Goal: Register for event/course

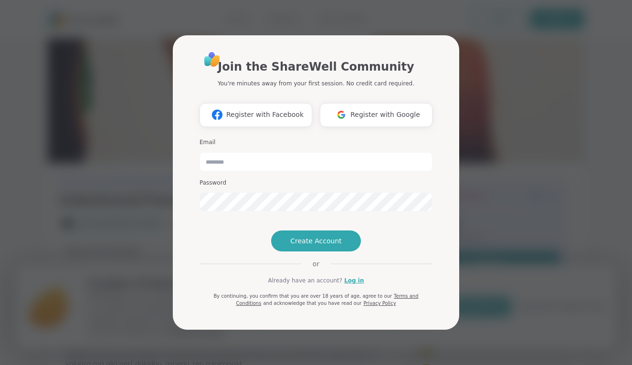
click at [470, 91] on div "Join the ShareWell Community You're minutes away from your first session. No cr…" at bounding box center [316, 182] width 620 height 365
click at [362, 110] on span "Register with Google" at bounding box center [385, 115] width 70 height 10
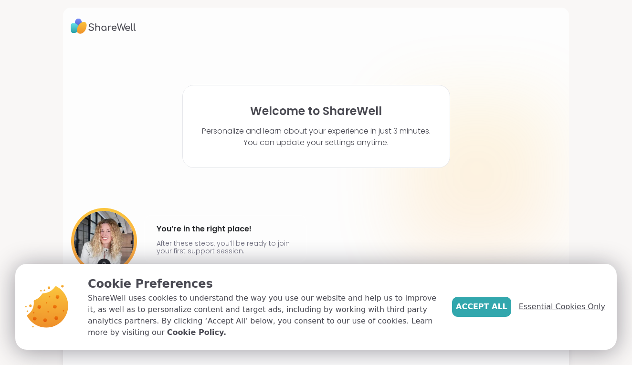
click at [538, 306] on span "Essential Cookies Only" at bounding box center [561, 306] width 86 height 11
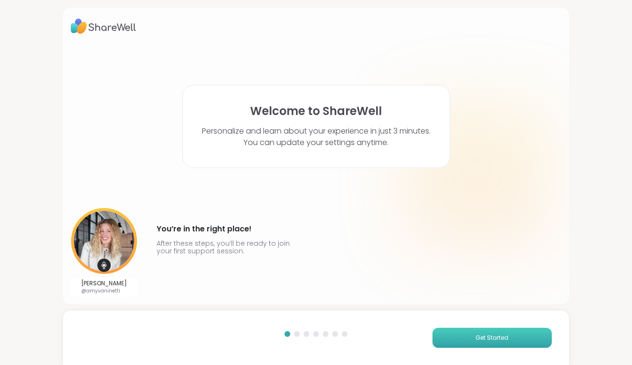
click at [459, 342] on button "Get Started" at bounding box center [491, 338] width 119 height 20
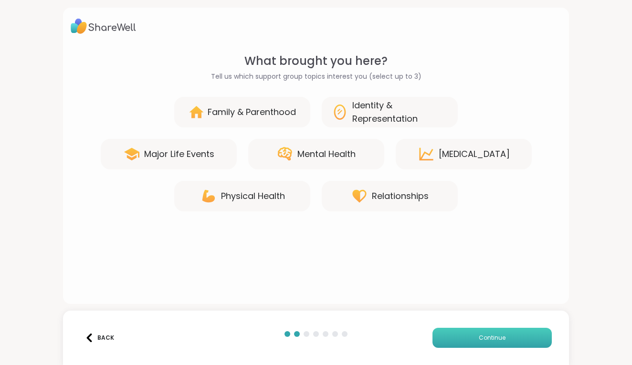
click at [460, 340] on button "Continue" at bounding box center [491, 338] width 119 height 20
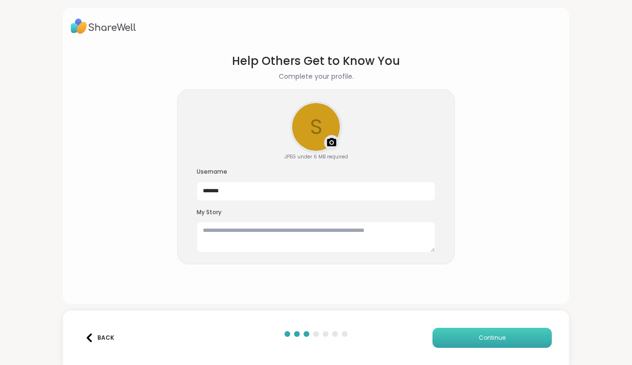
click at [461, 340] on button "Continue" at bounding box center [491, 338] width 119 height 20
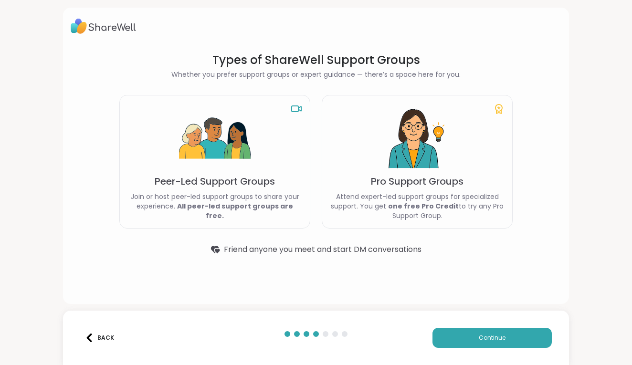
click at [265, 187] on p "Peer-Led Support Groups" at bounding box center [215, 181] width 120 height 13
click at [494, 336] on span "Continue" at bounding box center [491, 337] width 27 height 9
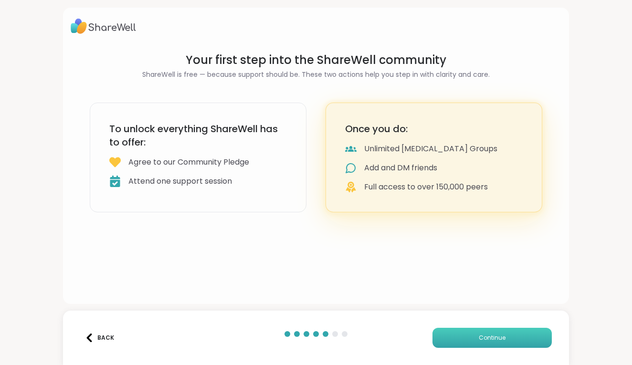
click at [495, 337] on span "Continue" at bounding box center [491, 337] width 27 height 9
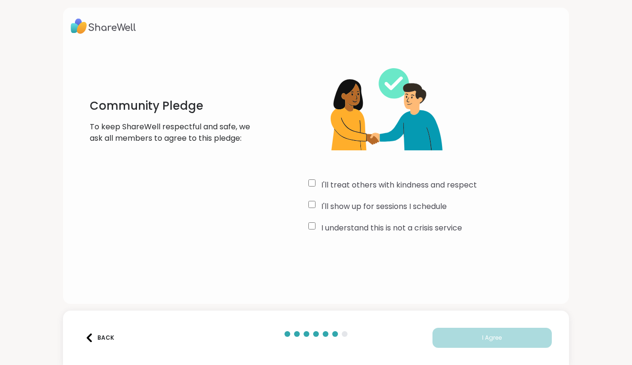
click at [311, 188] on div "I'll treat others with kindness and respect" at bounding box center [434, 184] width 253 height 11
click at [312, 231] on div "I understand this is not a crisis service" at bounding box center [434, 227] width 253 height 11
click at [494, 343] on button "I Agree" at bounding box center [491, 338] width 119 height 20
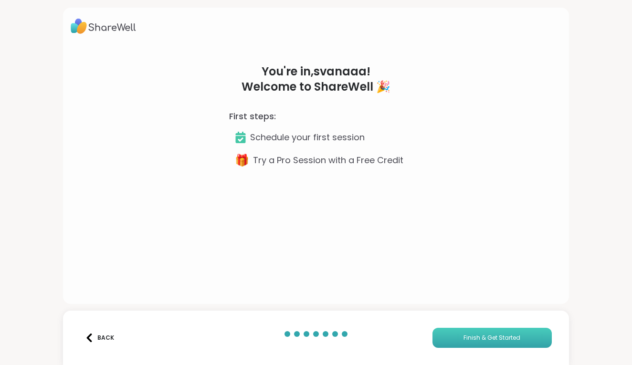
click at [481, 344] on button "Finish & Get Started" at bounding box center [491, 338] width 119 height 20
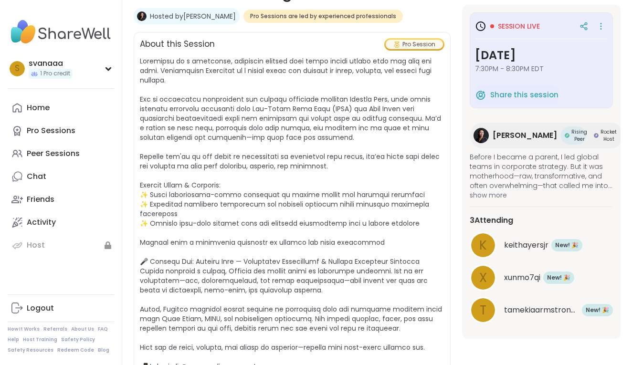
scroll to position [103, 0]
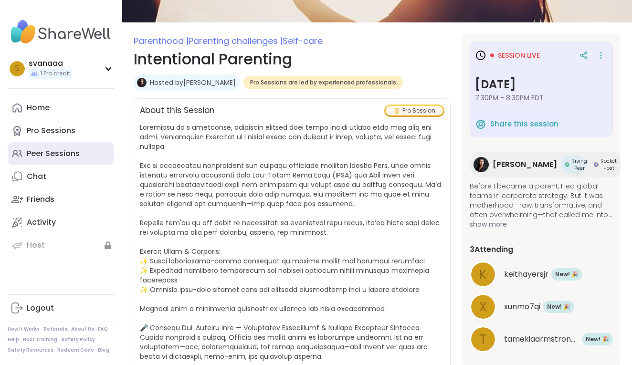
click at [21, 158] on icon at bounding box center [16, 153] width 11 height 11
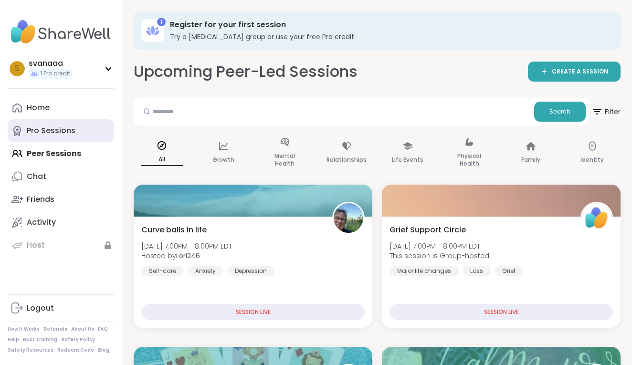
click at [66, 129] on div "Pro Sessions" at bounding box center [51, 130] width 49 height 10
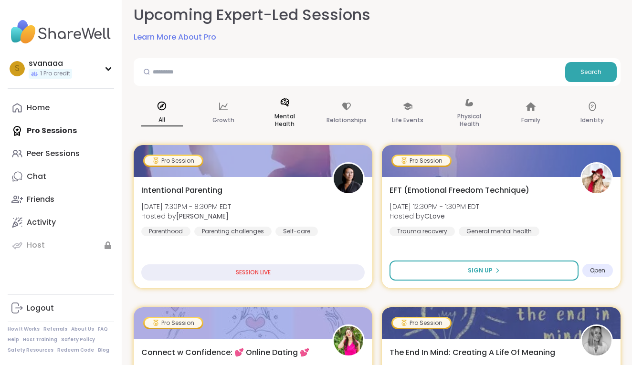
scroll to position [58, 0]
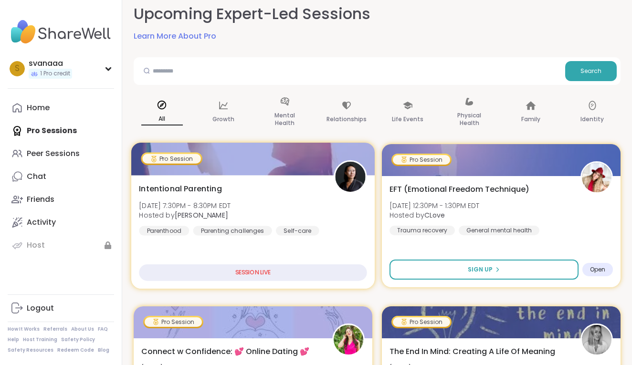
click at [236, 247] on div "Intentional Parenting [DATE] 7:30PM - 8:30PM EDT Hosted by [PERSON_NAME] Parent…" at bounding box center [252, 232] width 243 height 114
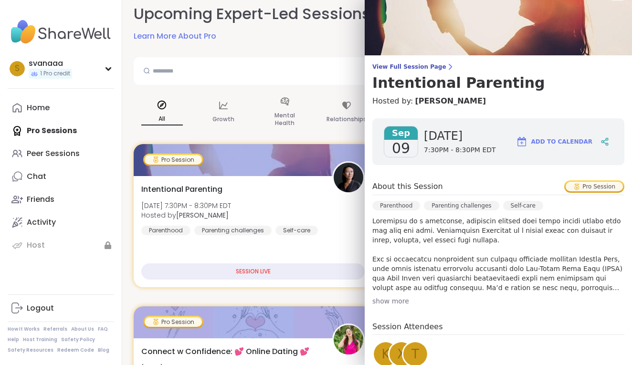
scroll to position [7, 0]
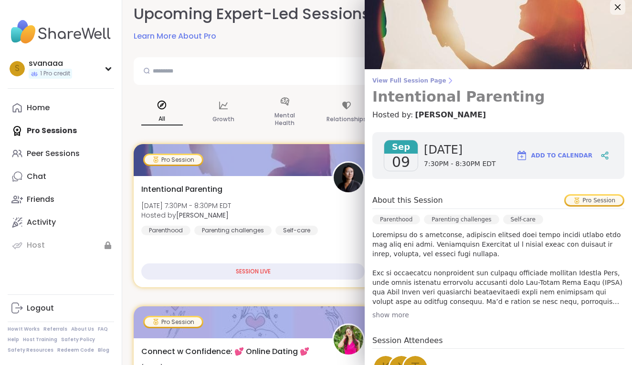
click at [427, 84] on link "View Full Session Page Intentional Parenting" at bounding box center [498, 91] width 252 height 29
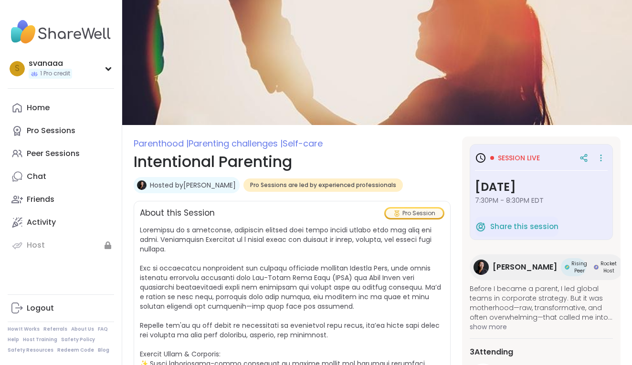
click at [523, 158] on span "Session live" at bounding box center [518, 158] width 42 height 10
click at [599, 161] on icon at bounding box center [601, 157] width 10 height 13
click at [433, 164] on h1 "Intentional Parenting" at bounding box center [292, 161] width 317 height 23
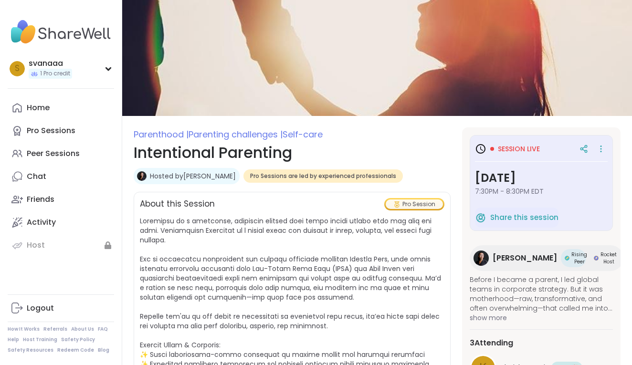
scroll to position [9, 0]
